Goal: Information Seeking & Learning: Learn about a topic

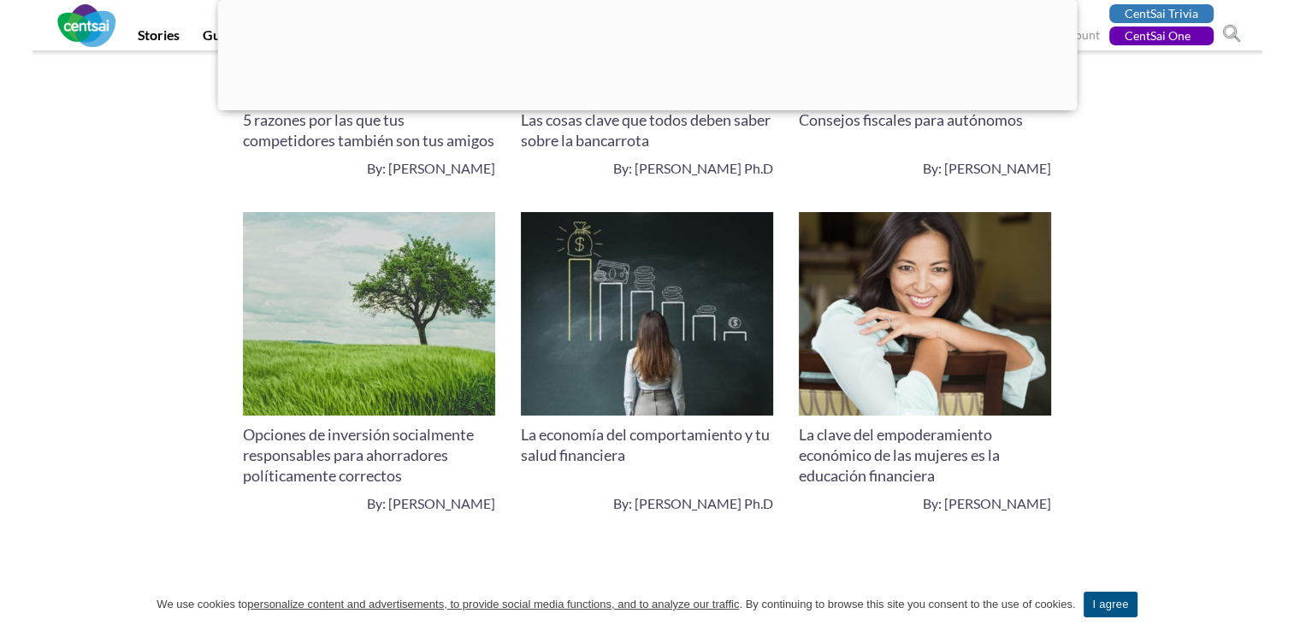
scroll to position [6415, 0]
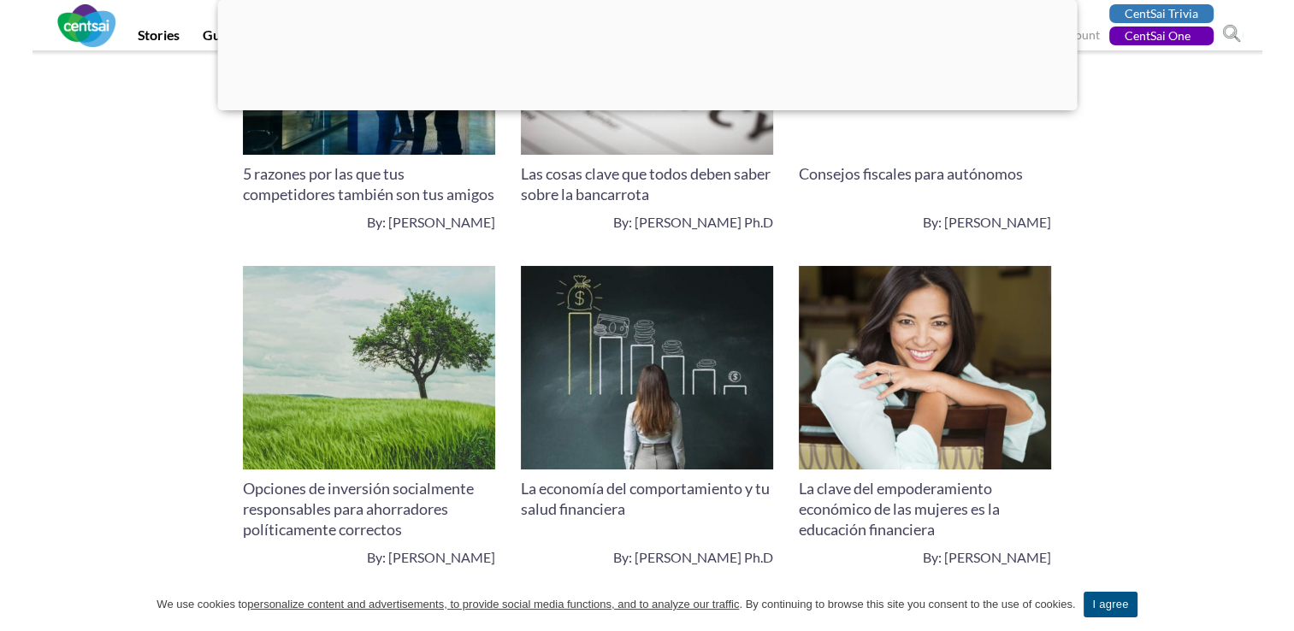
click at [893, 494] on link "La clave del empoderamiento económico de las mujeres es la educación financiera" at bounding box center [899, 509] width 201 height 60
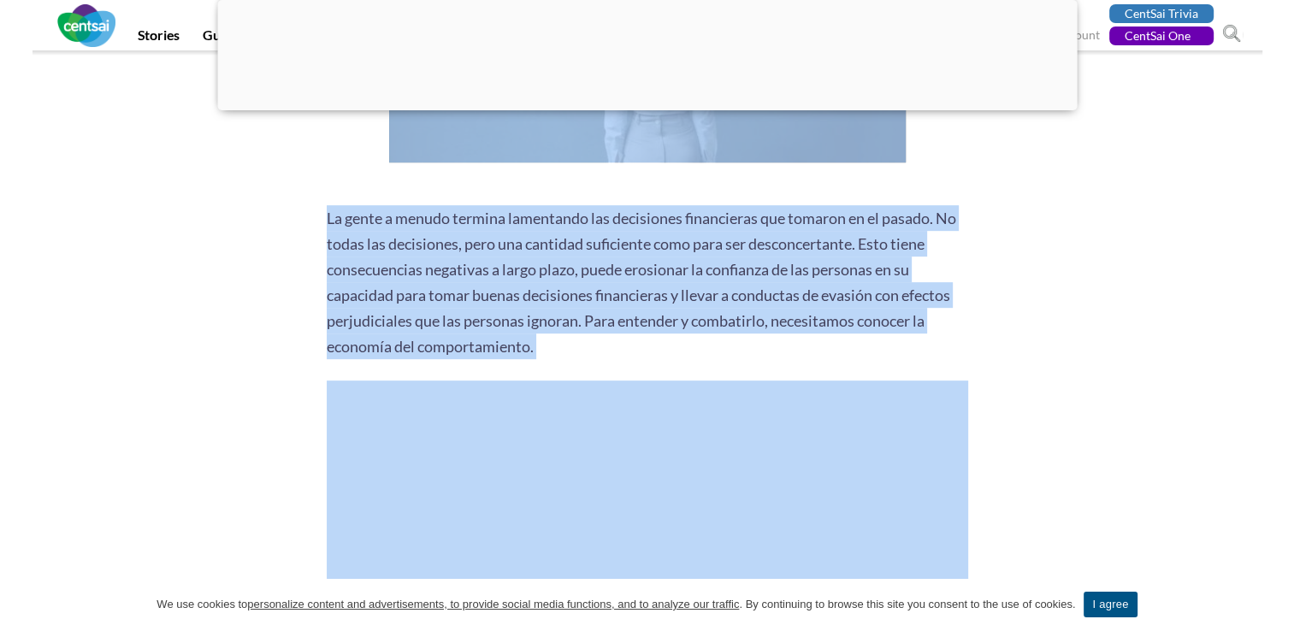
scroll to position [684, 0]
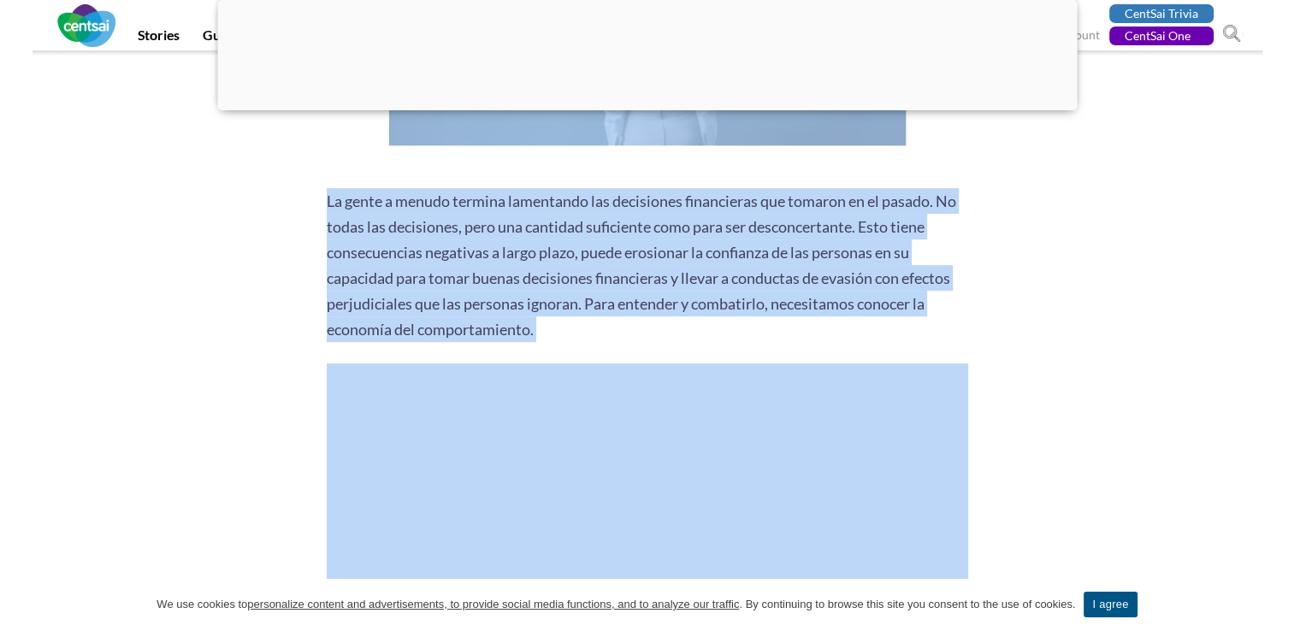
drag, startPoint x: 961, startPoint y: 418, endPoint x: 308, endPoint y: 140, distance: 710.1
drag, startPoint x: 308, startPoint y: 140, endPoint x: 361, endPoint y: 206, distance: 84.6
copy div "La gente a menudo termina lamentando las decisiones financieras que tomaron en …"
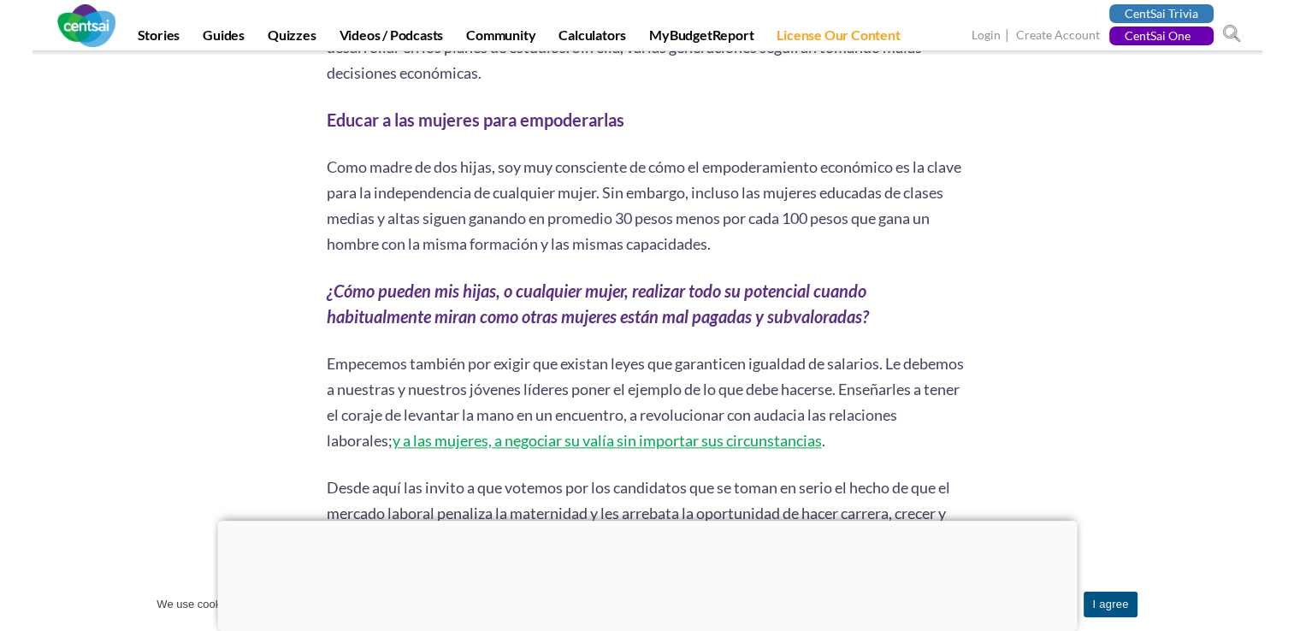
scroll to position [1882, 0]
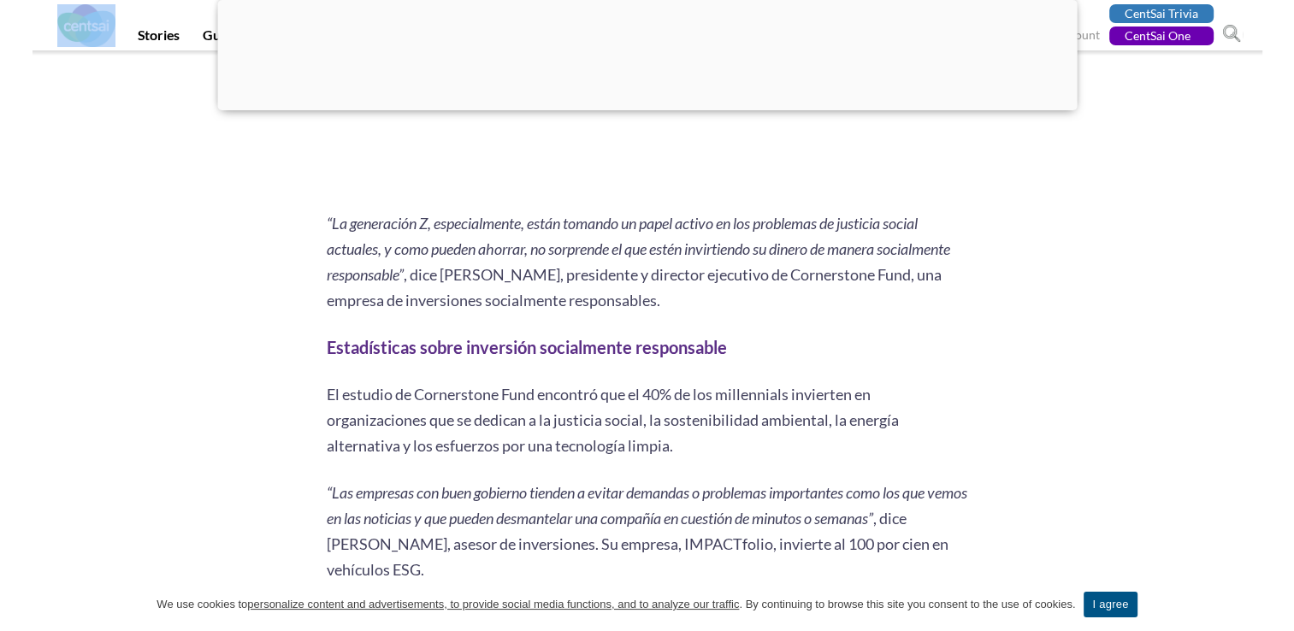
scroll to position [941, 0]
